Goal: Information Seeking & Learning: Learn about a topic

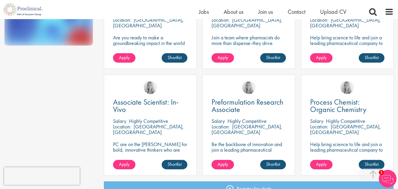
scroll to position [447, 0]
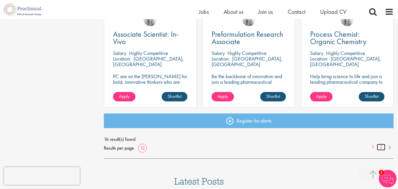
click at [381, 147] on link "2" at bounding box center [380, 147] width 9 height 7
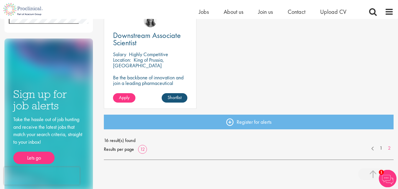
scroll to position [233, 0]
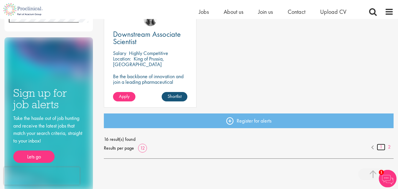
click at [380, 146] on link "1" at bounding box center [380, 147] width 9 height 7
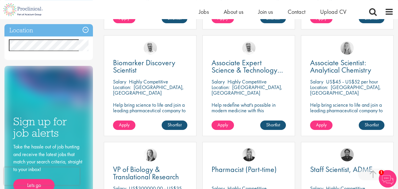
scroll to position [206, 0]
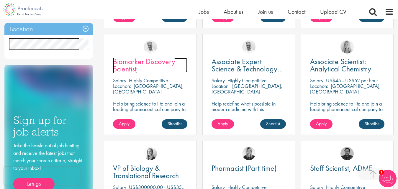
click at [153, 62] on span "Biomarker Discovery Scientist" at bounding box center [144, 65] width 62 height 17
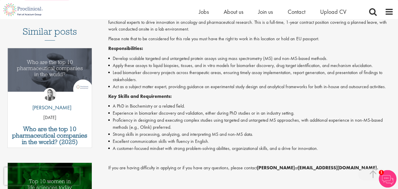
scroll to position [189, 0]
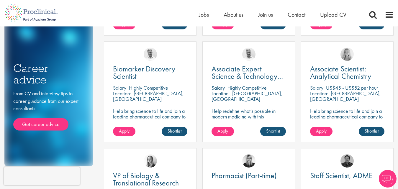
scroll to position [206, 0]
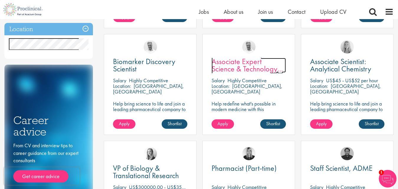
click at [257, 65] on span "Associate Expert Science & Technology ([MEDICAL_DATA])" at bounding box center [246, 69] width 71 height 25
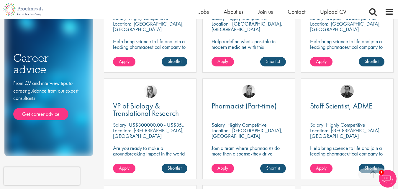
scroll to position [270, 0]
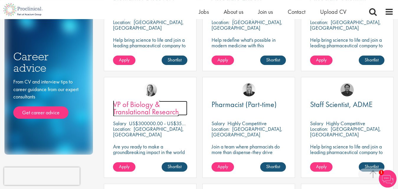
click at [131, 112] on span "VP of Biology & Translational Research" at bounding box center [146, 108] width 66 height 17
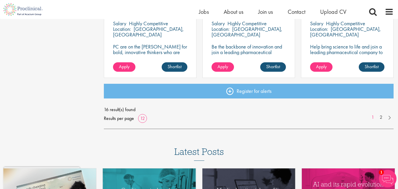
scroll to position [417, 0]
